Goal: Find specific page/section: Find specific page/section

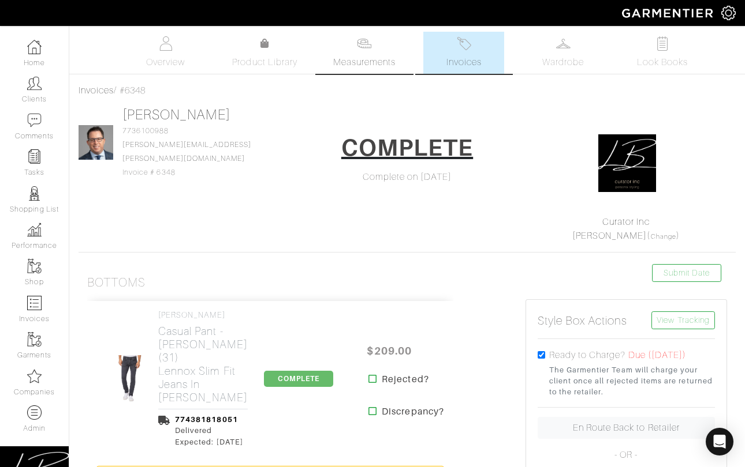
click at [378, 38] on link "Measurements" at bounding box center [364, 53] width 81 height 42
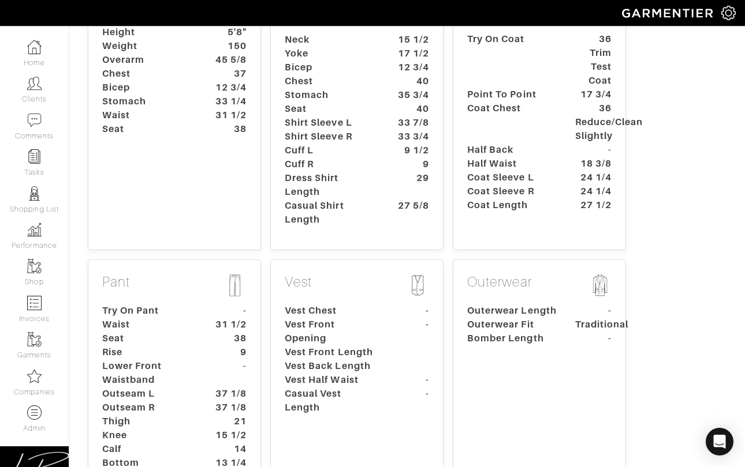
scroll to position [253, 0]
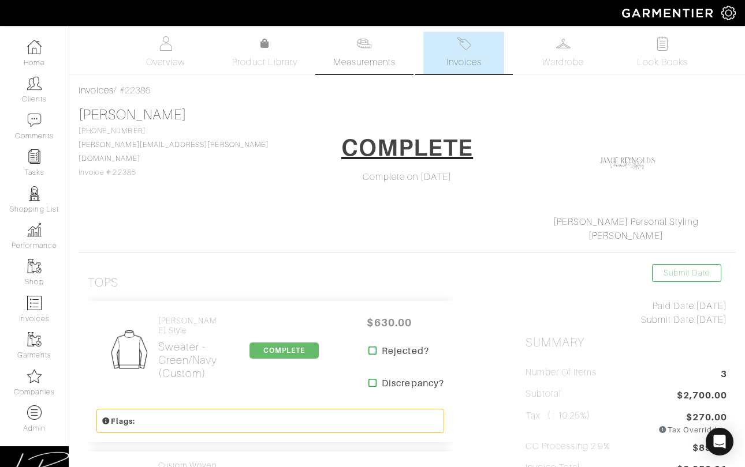
click at [342, 48] on link "Measurements" at bounding box center [364, 53] width 81 height 42
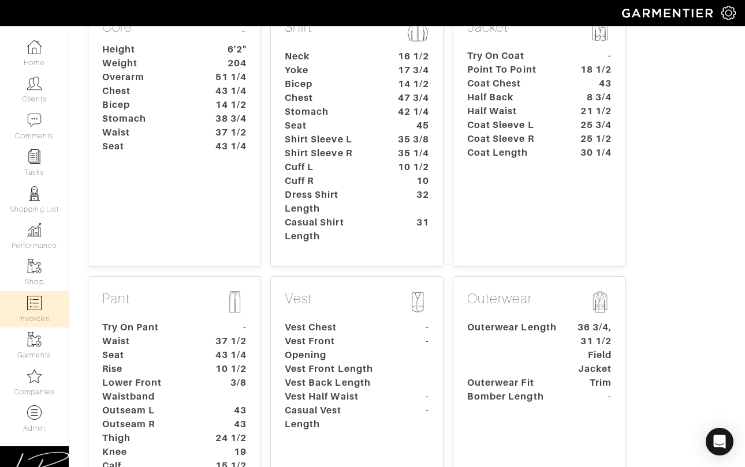
scroll to position [238, 0]
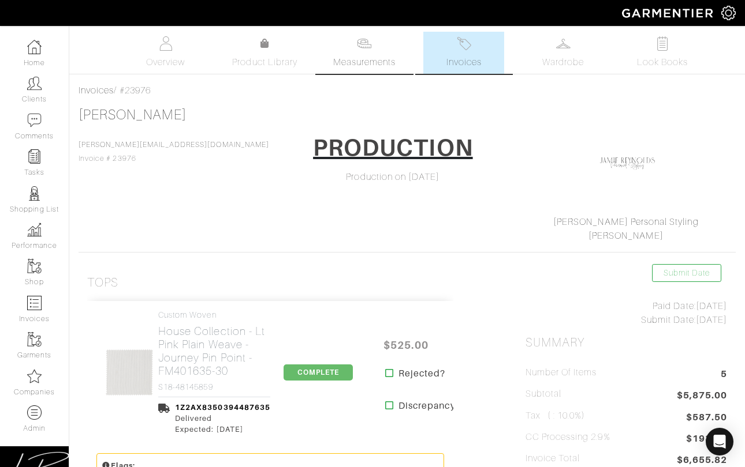
click at [355, 40] on link "Measurements" at bounding box center [364, 53] width 81 height 42
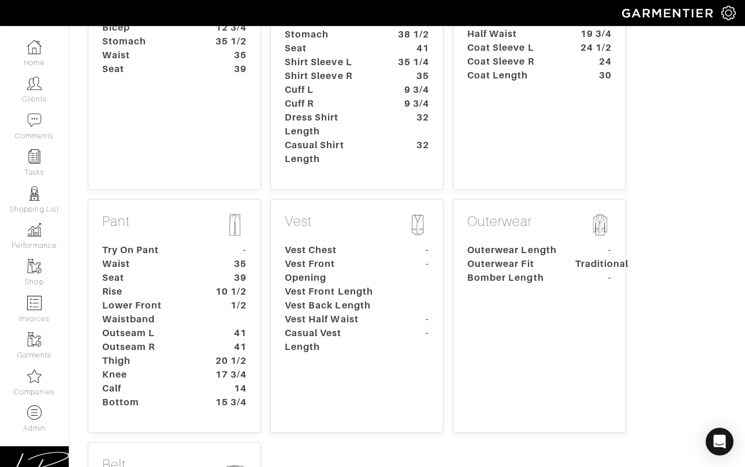
scroll to position [306, 0]
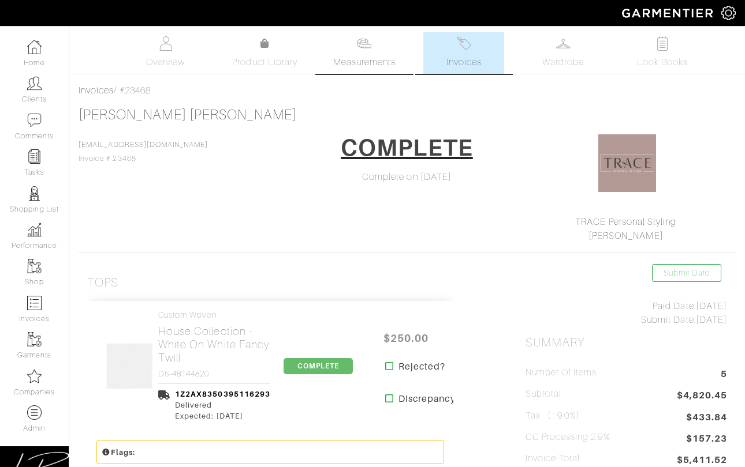
click at [357, 54] on link "Measurements" at bounding box center [364, 53] width 81 height 42
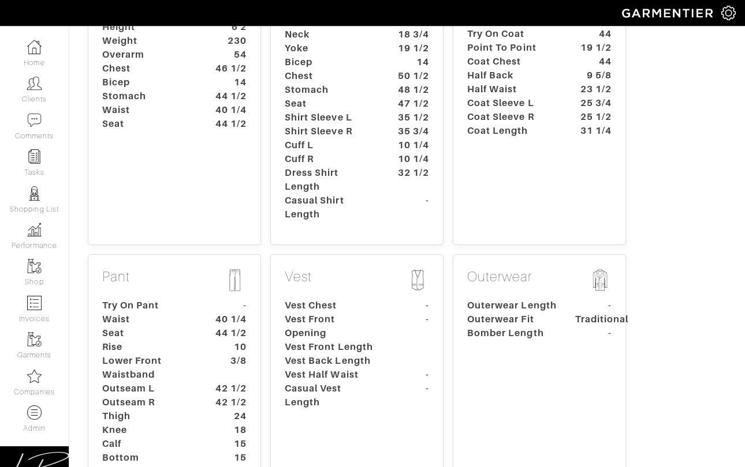
scroll to position [233, 0]
